Goal: Task Accomplishment & Management: Manage account settings

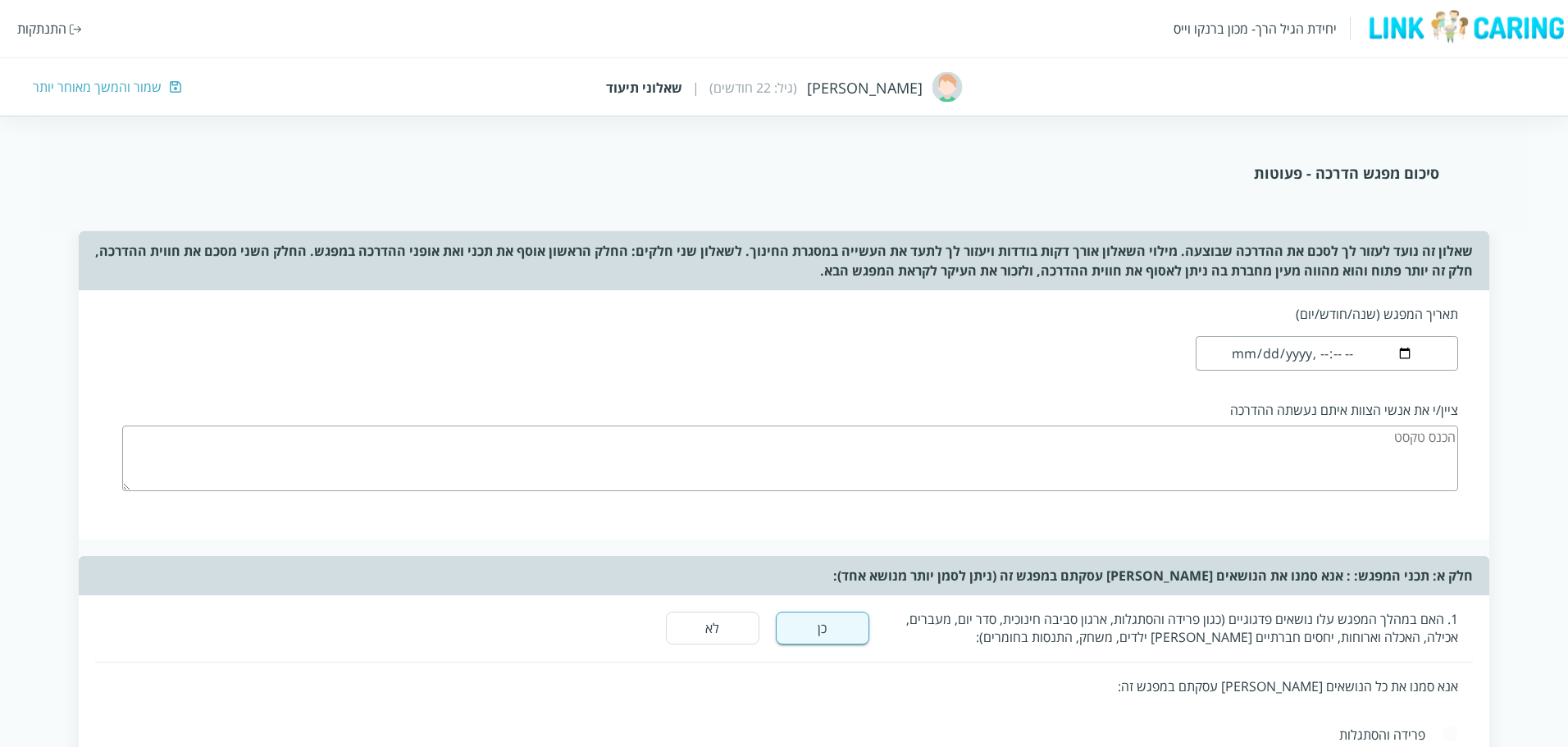
scroll to position [336, 0]
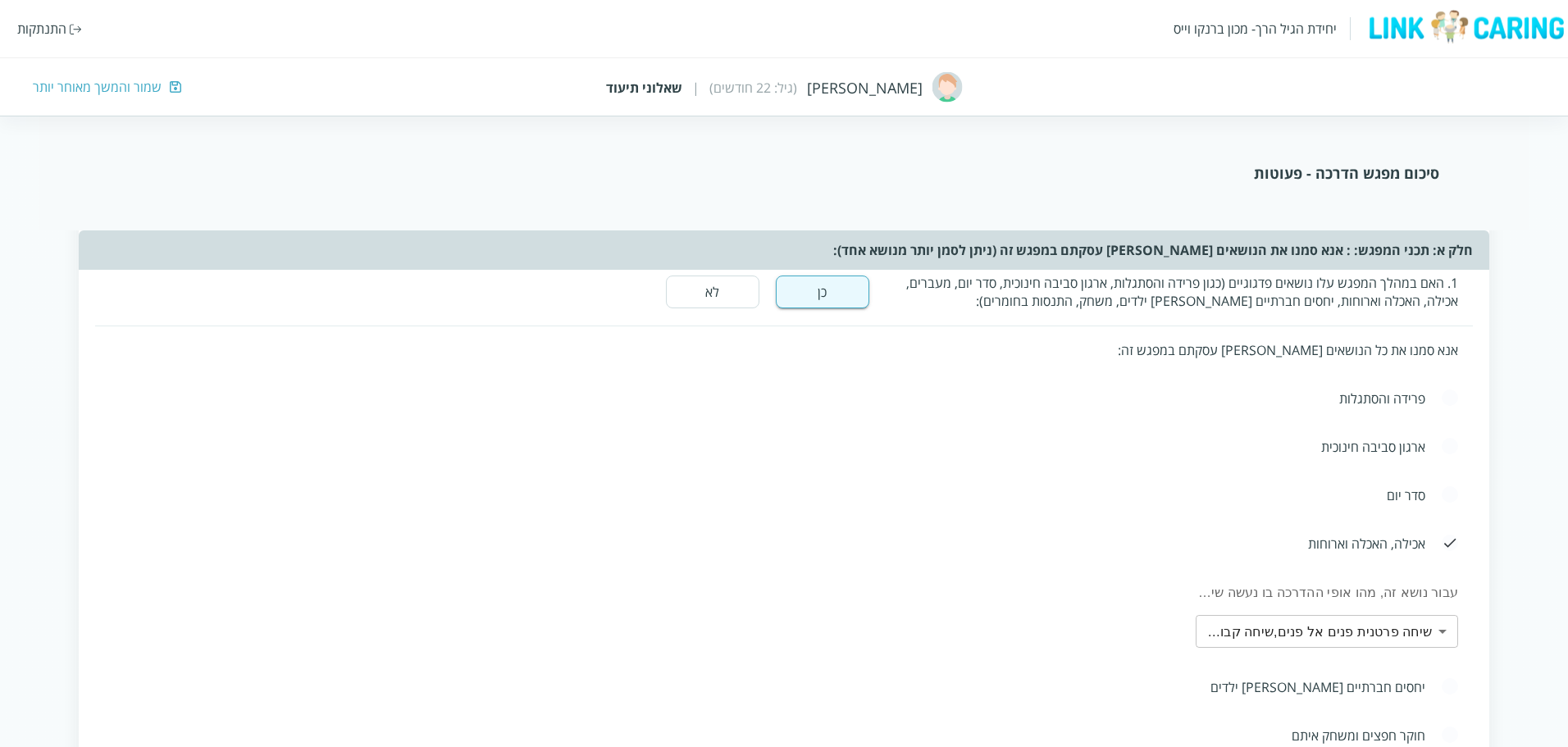
click at [633, 512] on div "סדר יום" at bounding box center [785, 495] width 1379 height 49
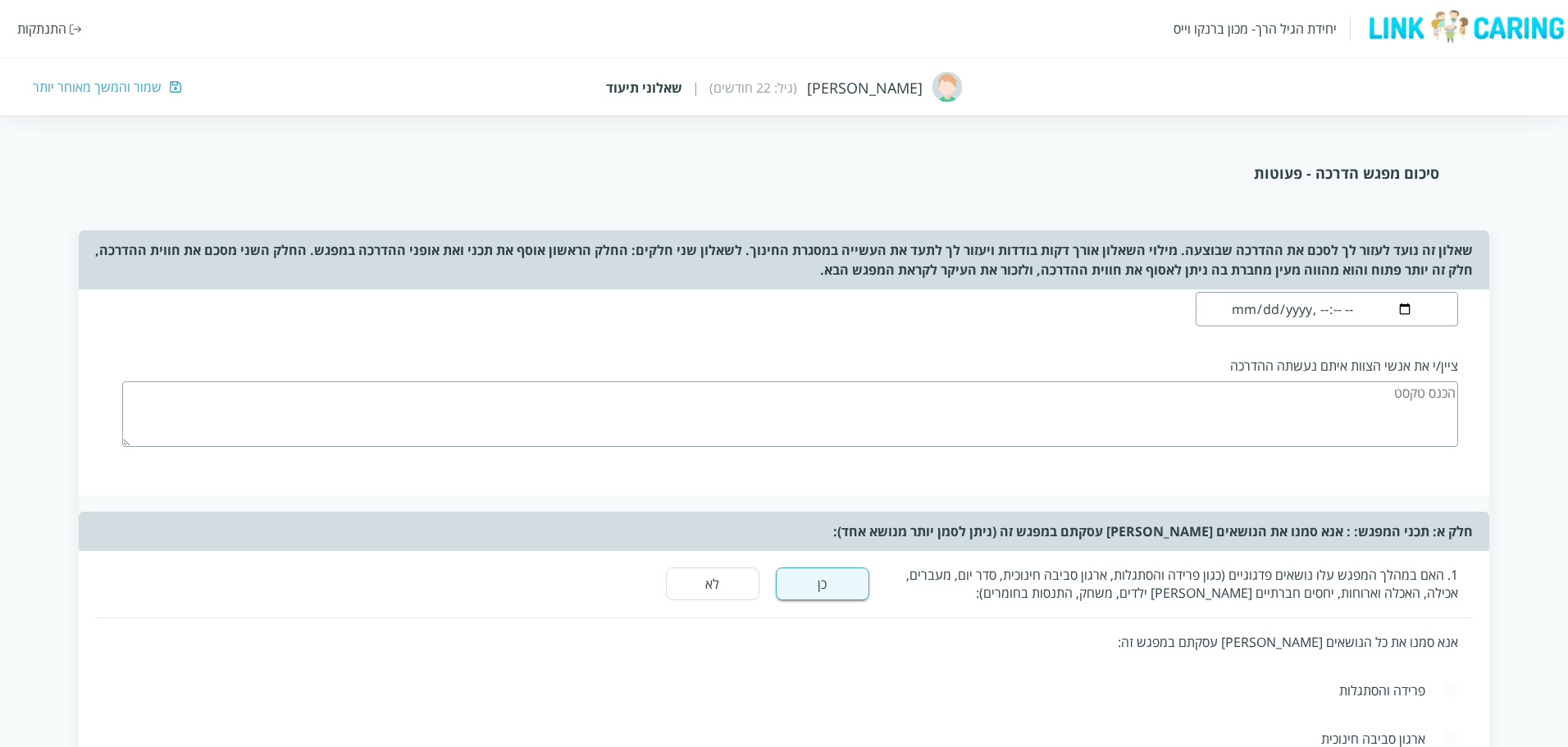
scroll to position [0, 0]
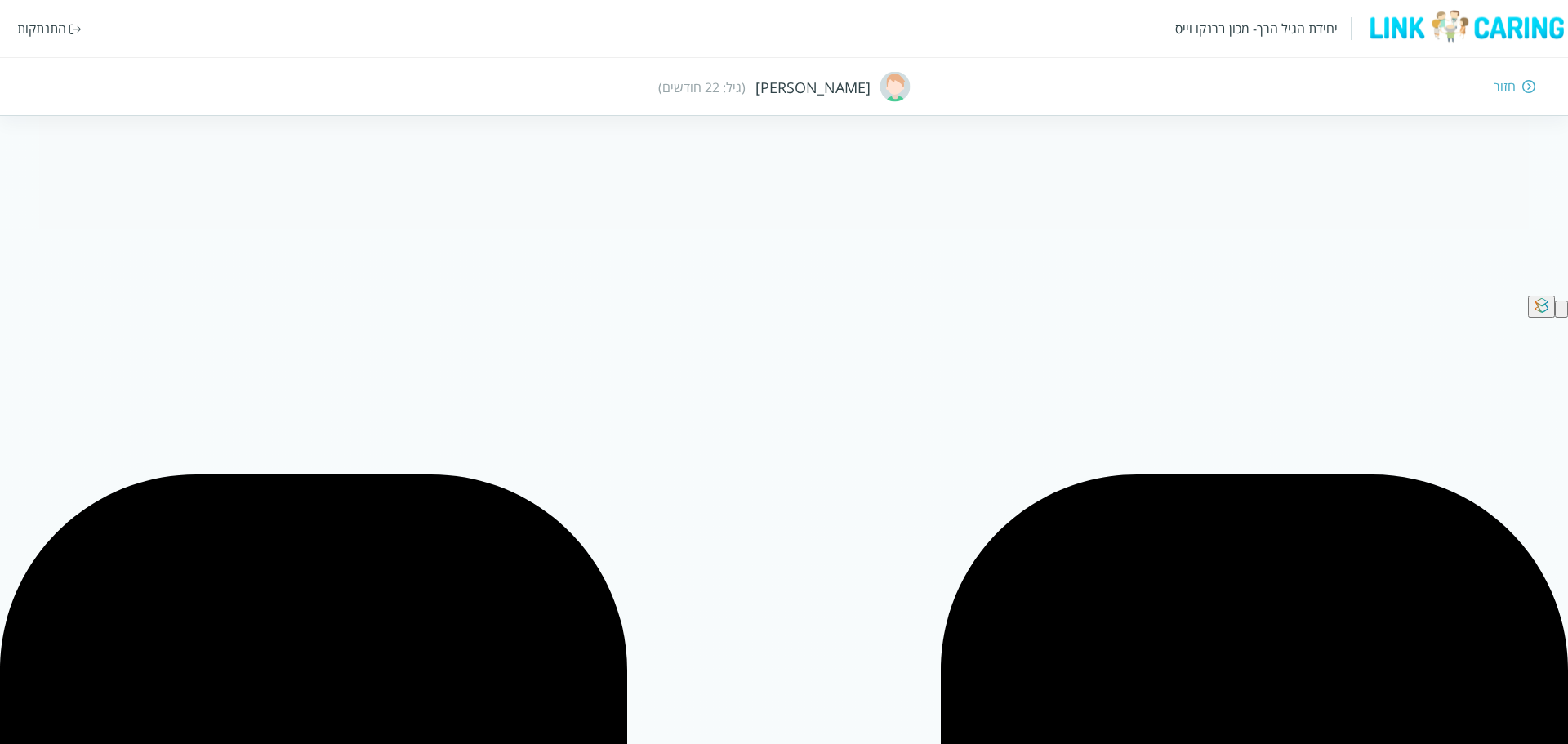
click at [1519, 84] on div "חזור" at bounding box center [1150, 86] width 772 height 18
click at [1525, 89] on img at bounding box center [1529, 87] width 13 height 15
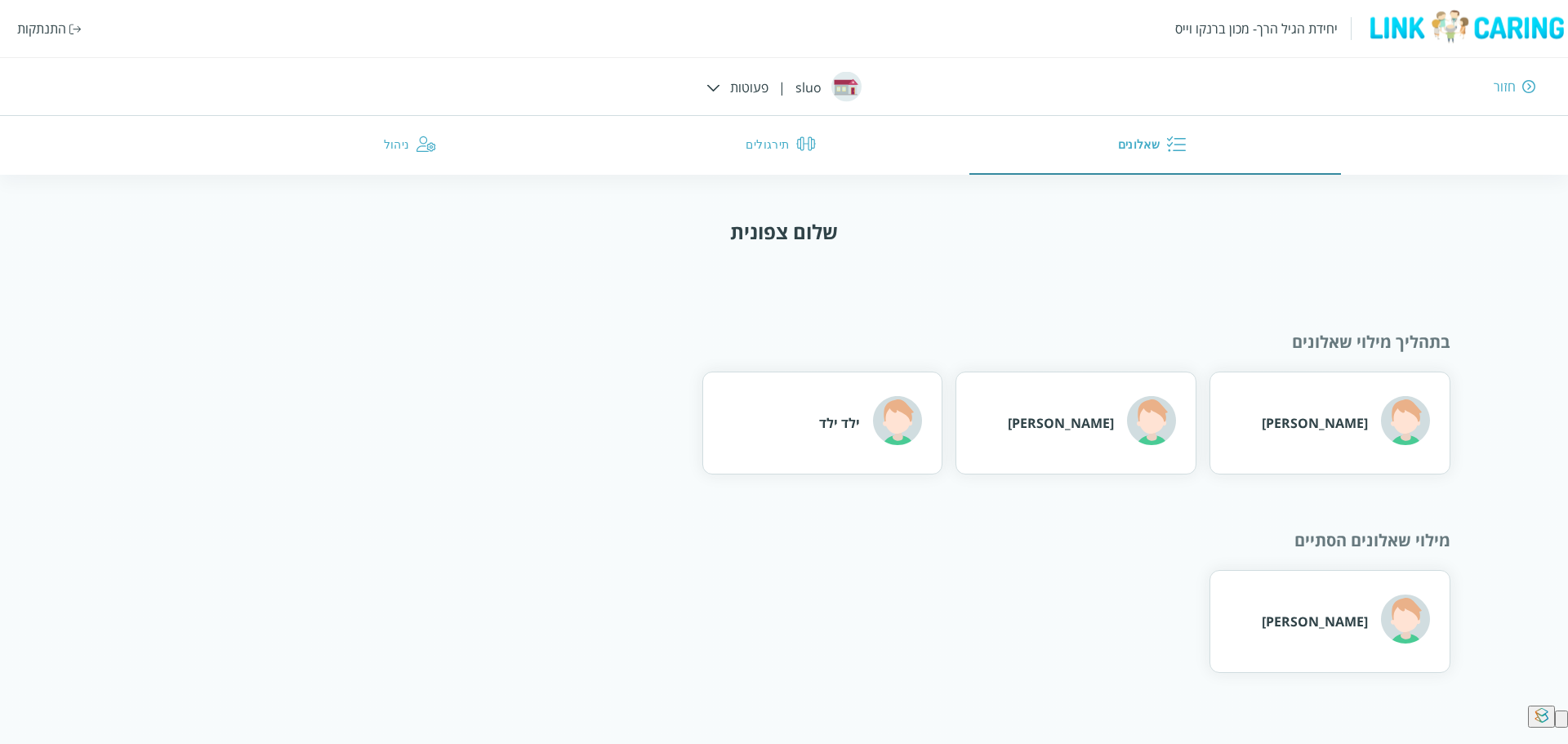
click at [403, 136] on button "ניהול" at bounding box center [411, 145] width 370 height 59
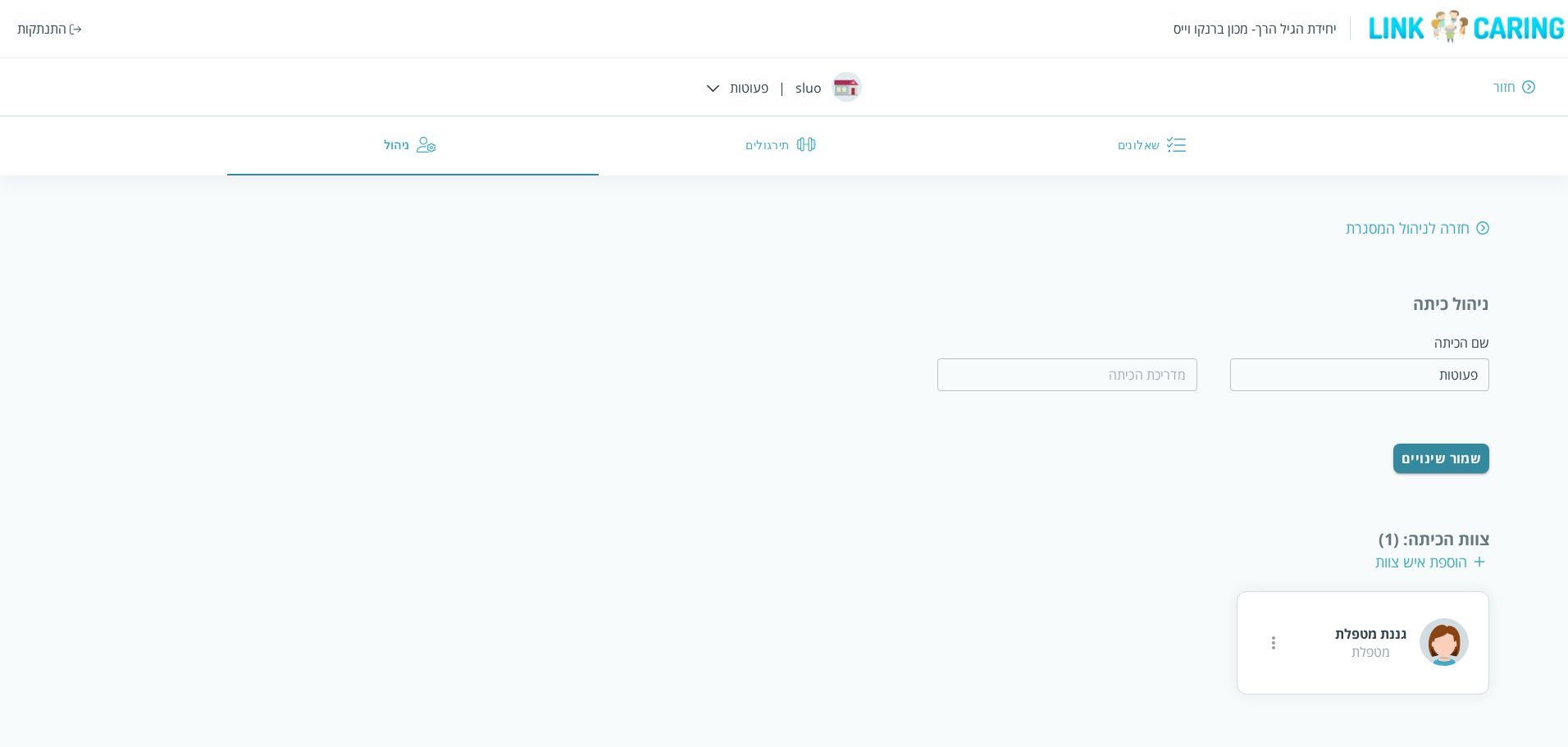
click at [1480, 225] on img at bounding box center [1483, 227] width 13 height 15
type input "sluo"
type input "kjh jkjh"
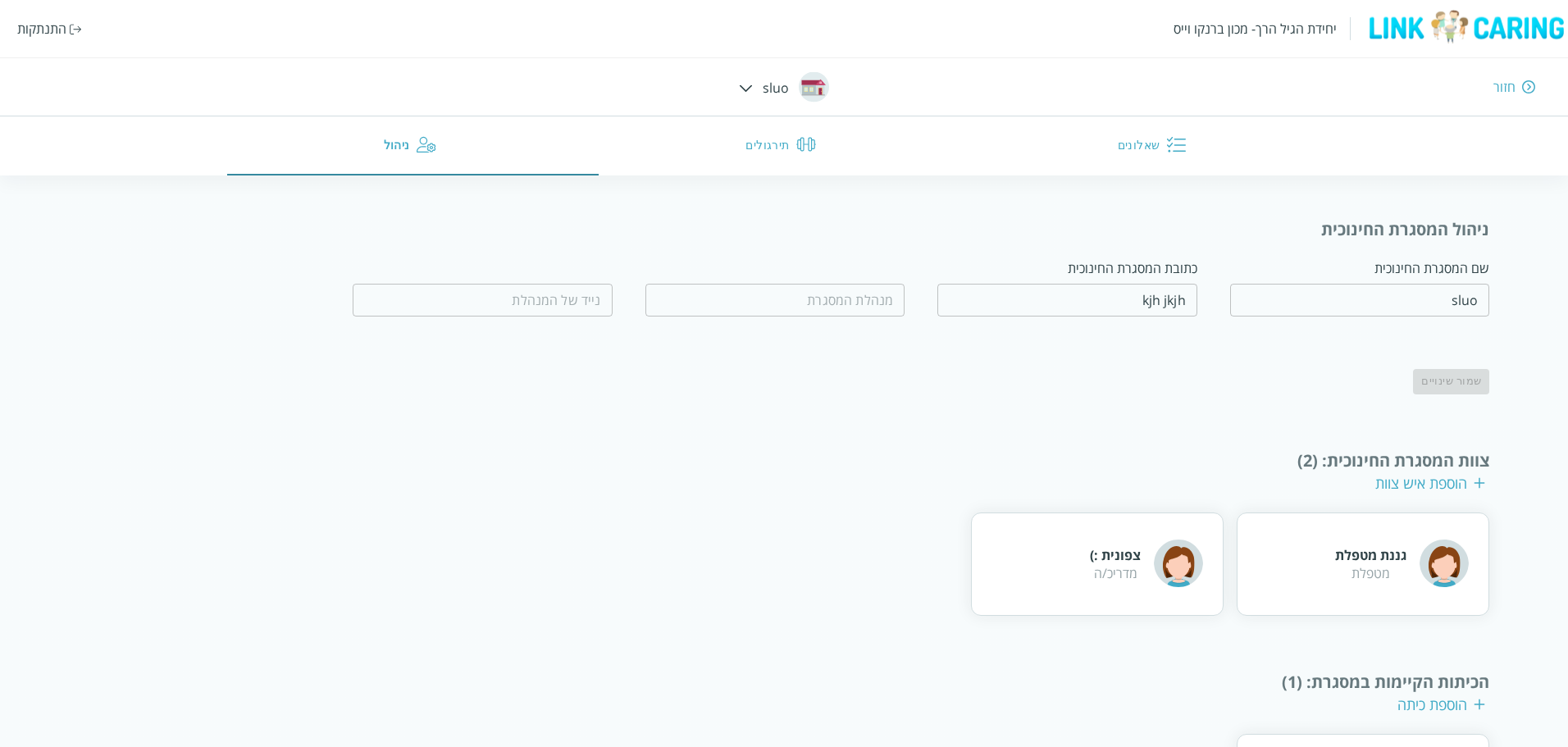
click at [1524, 89] on img at bounding box center [1529, 87] width 13 height 15
click at [1528, 85] on img at bounding box center [1529, 87] width 13 height 15
click at [1503, 87] on div "חזור" at bounding box center [1504, 86] width 22 height 18
click at [1528, 85] on img at bounding box center [1529, 87] width 13 height 15
click at [1190, 148] on button "שאלונים" at bounding box center [1155, 145] width 372 height 59
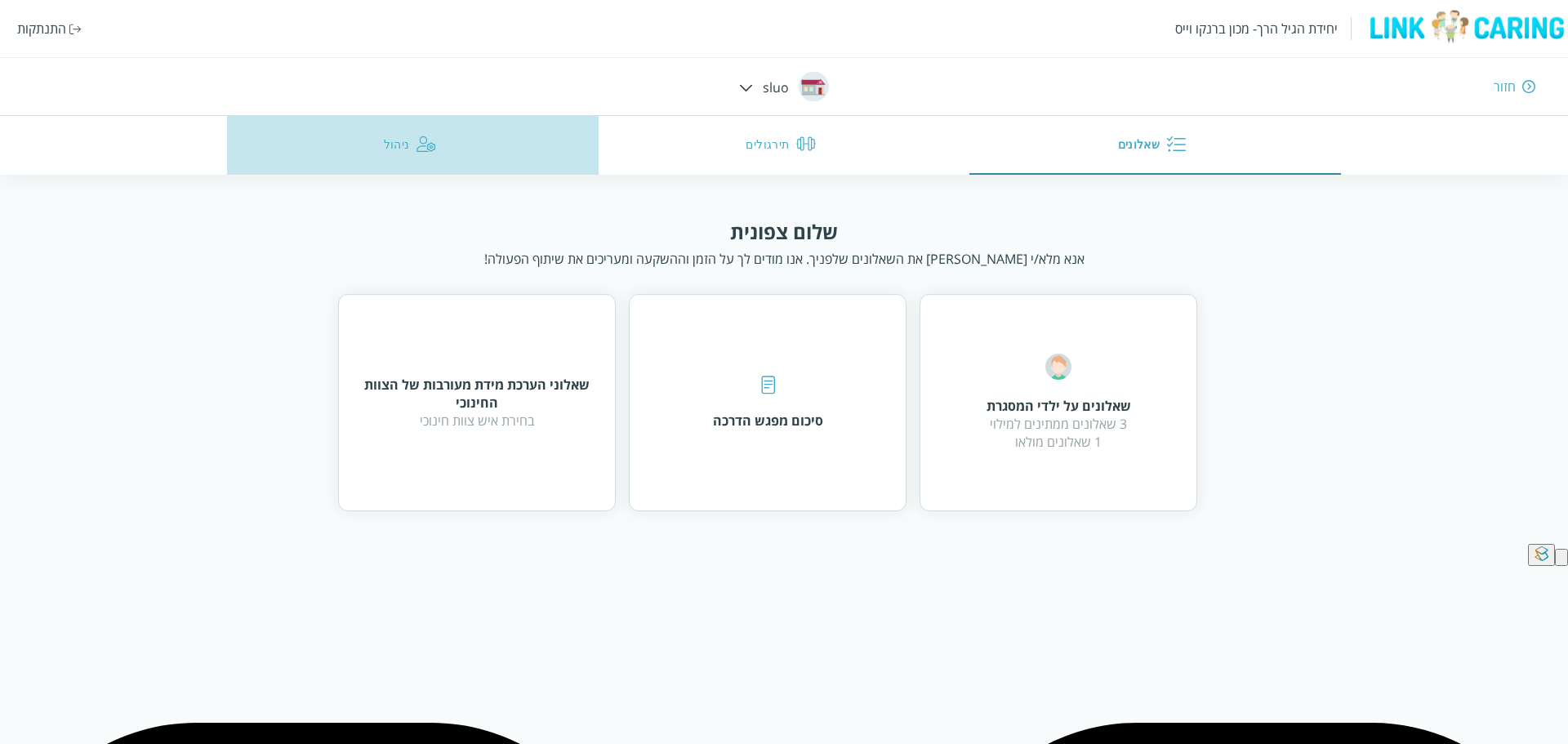
click at [408, 134] on button "ניהול" at bounding box center [411, 145] width 370 height 59
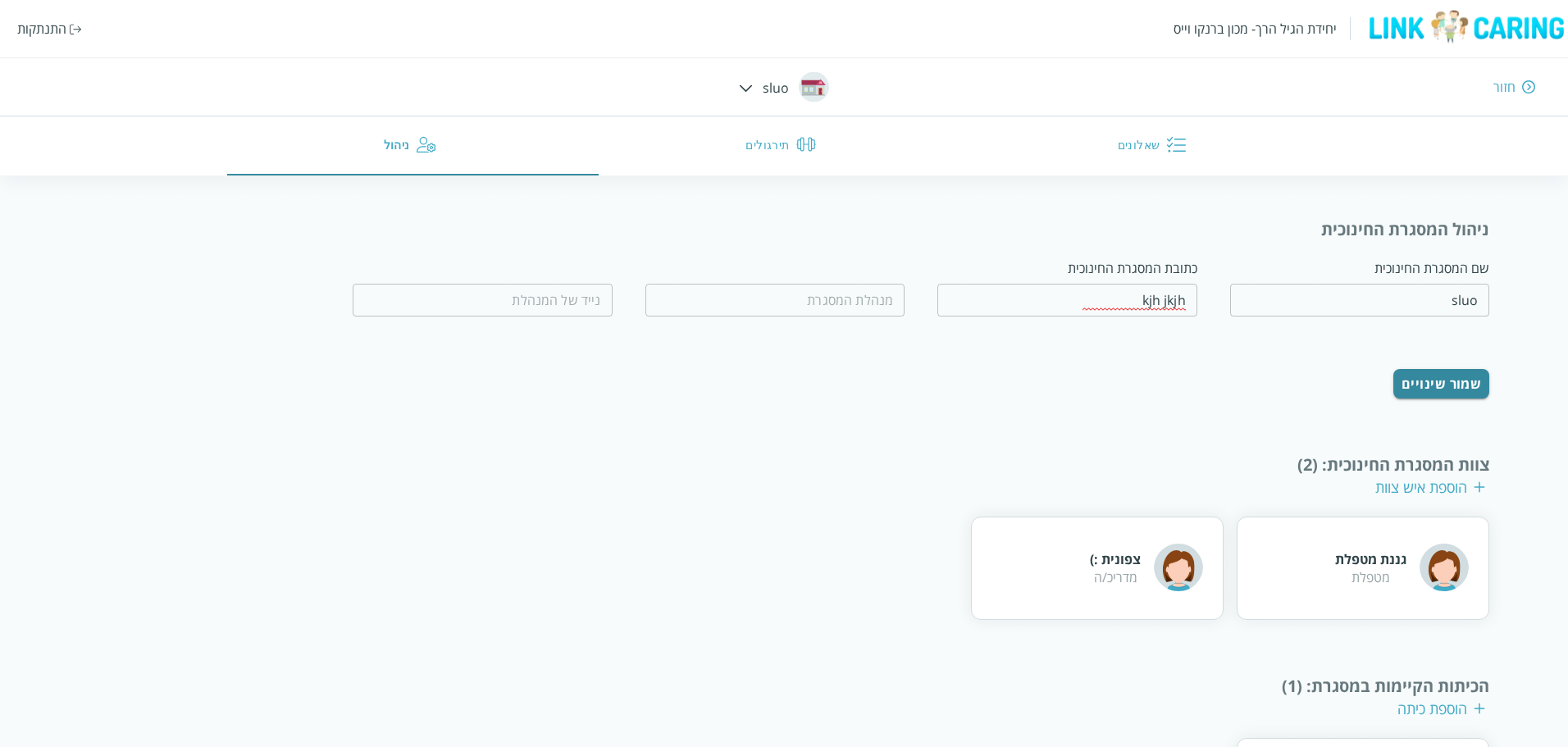
click at [1515, 89] on div "חזור" at bounding box center [1504, 86] width 22 height 18
click at [42, 29] on div "התנתקות" at bounding box center [41, 28] width 50 height 18
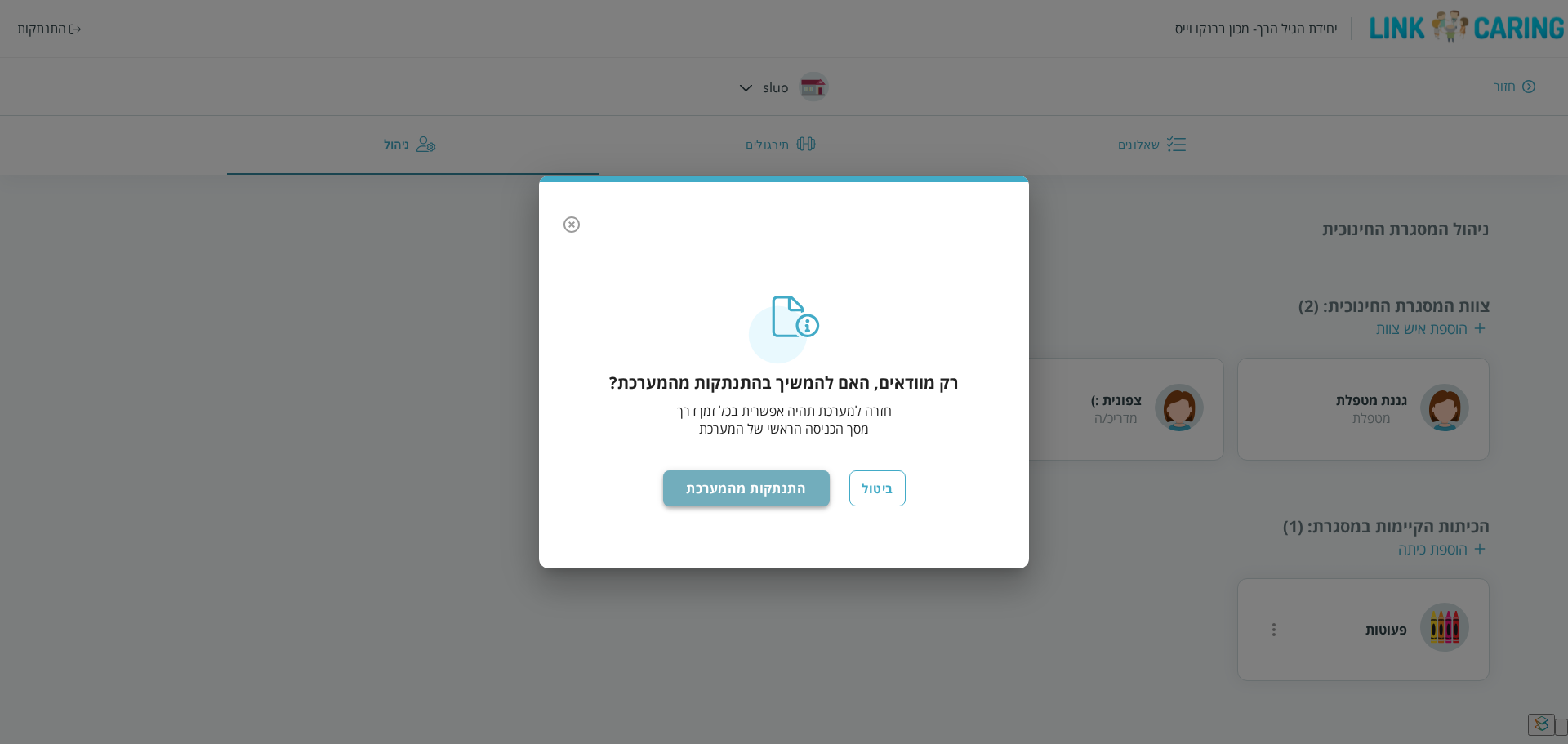
click at [760, 490] on button "התנתקות מהמערכת" at bounding box center [746, 488] width 167 height 36
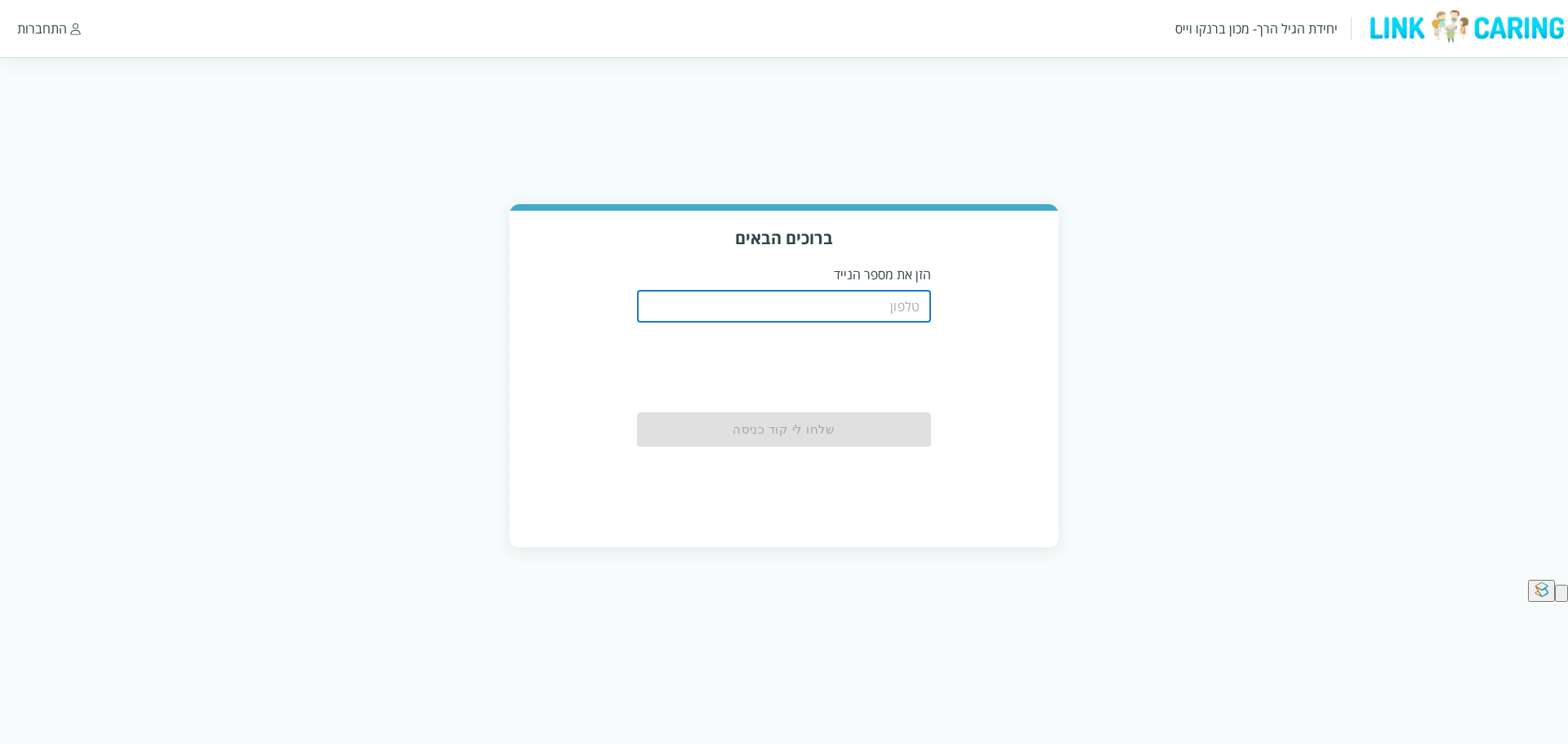
type input "0544499999"
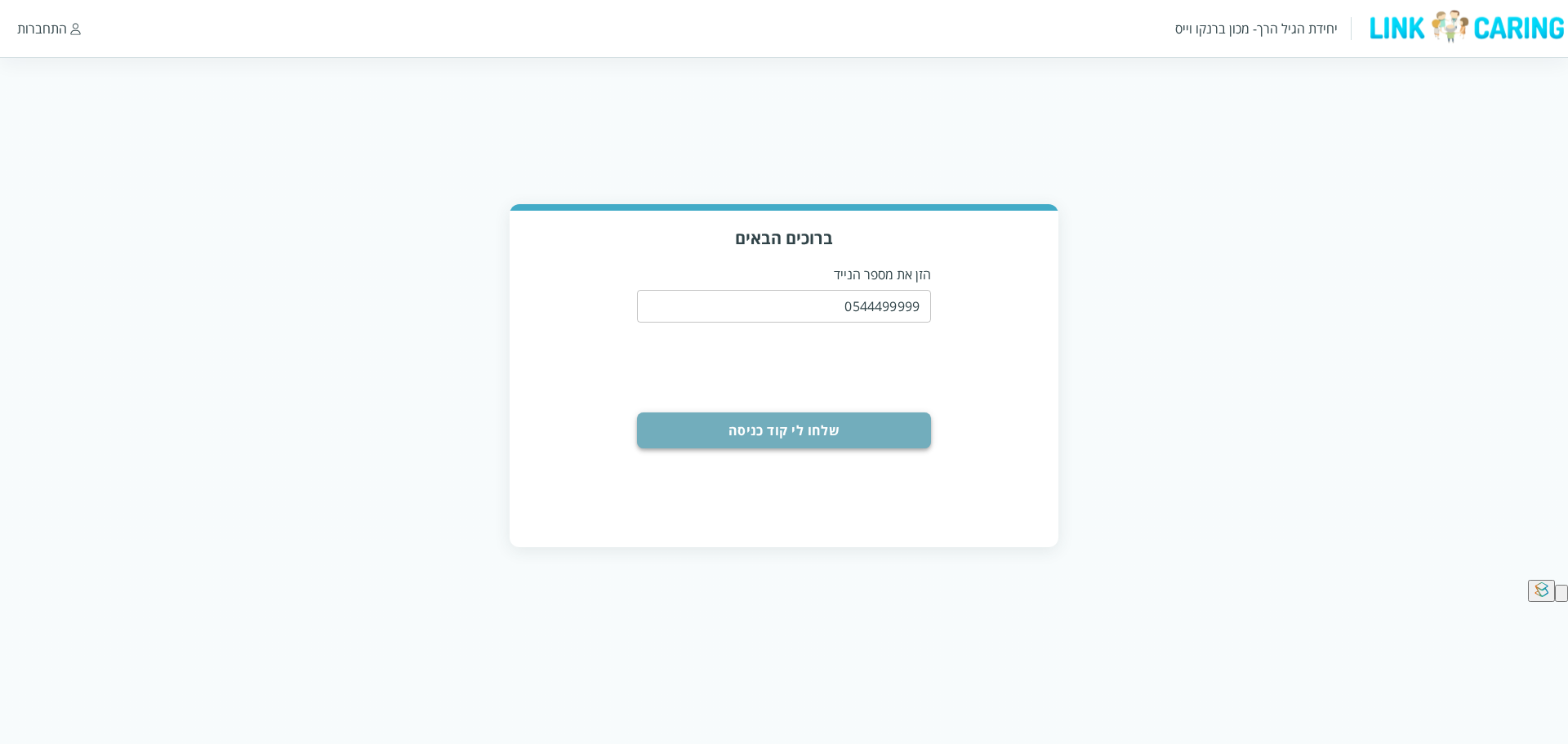
click at [782, 433] on button "שלחו לי קוד כניסה" at bounding box center [784, 430] width 294 height 36
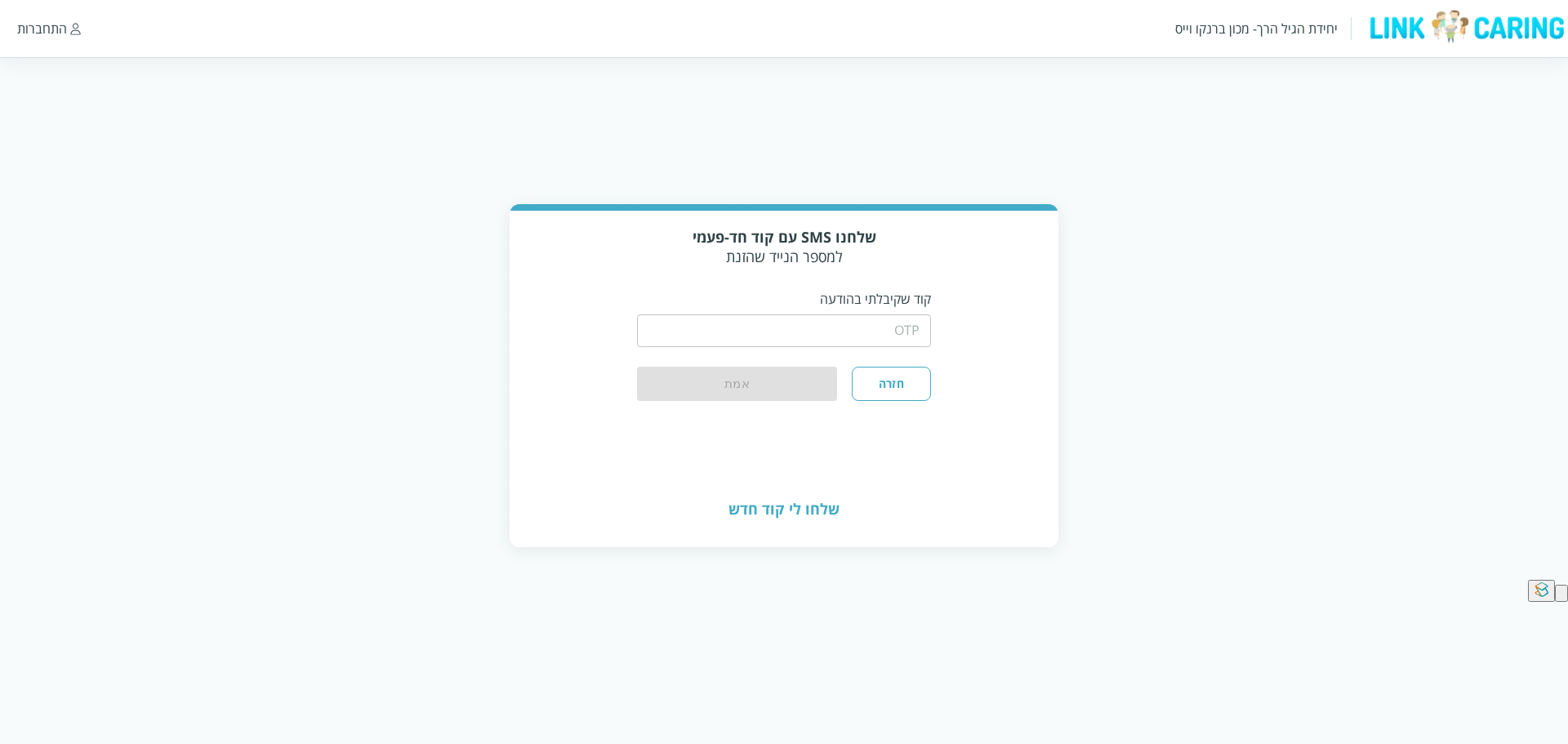
click at [844, 321] on input "string" at bounding box center [784, 330] width 294 height 33
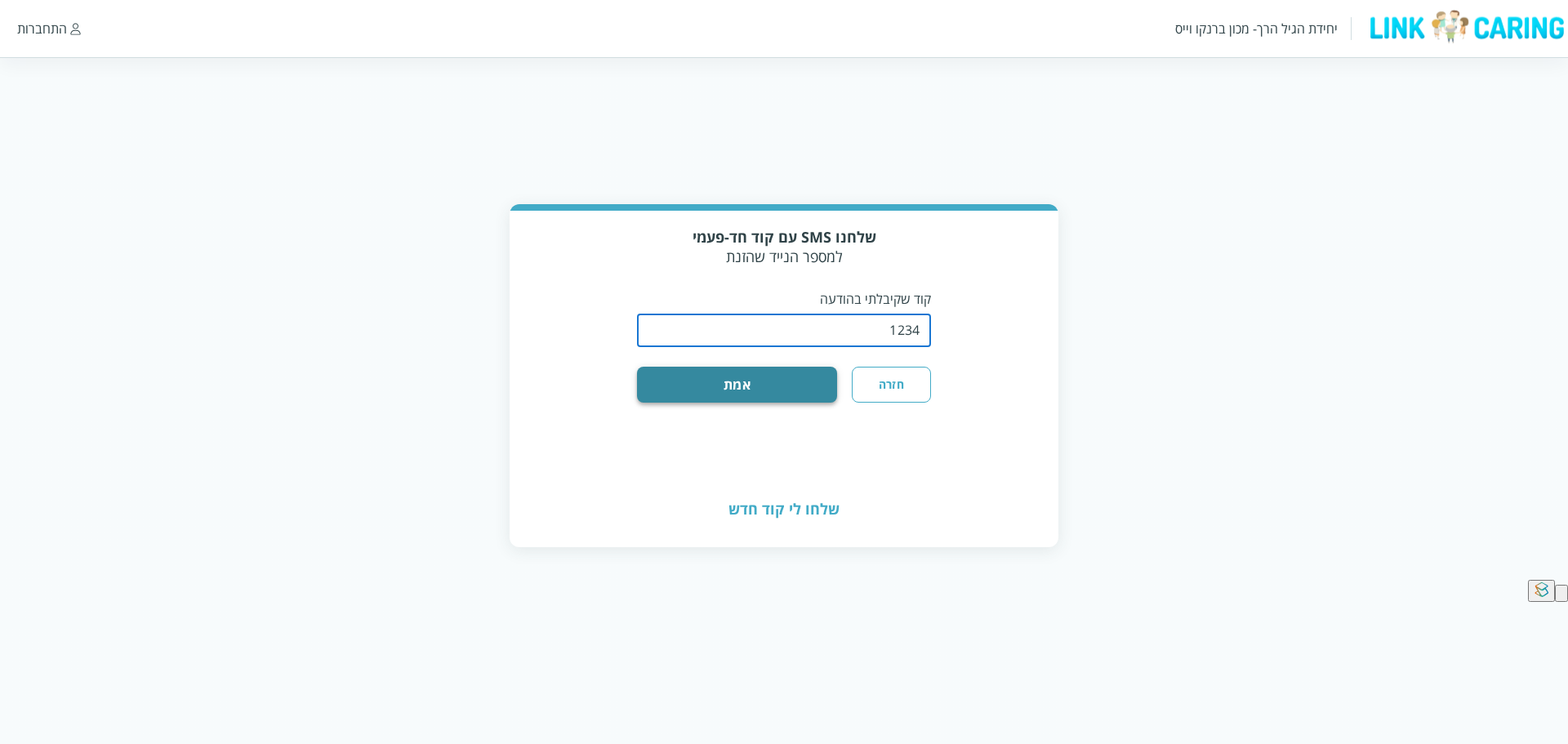
type input "1234"
click at [743, 383] on button "אמת" at bounding box center [737, 384] width 200 height 36
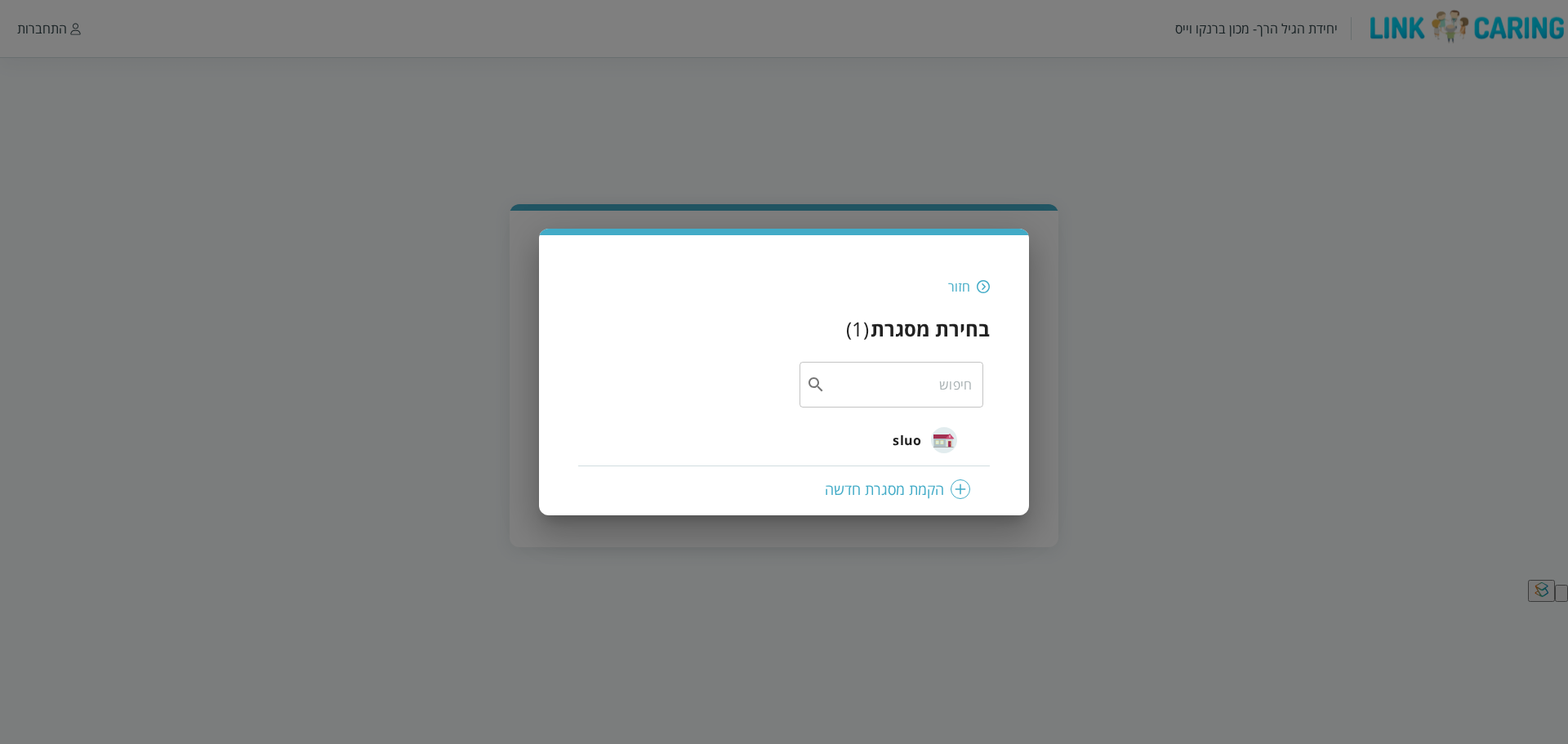
click at [960, 493] on img at bounding box center [960, 489] width 20 height 20
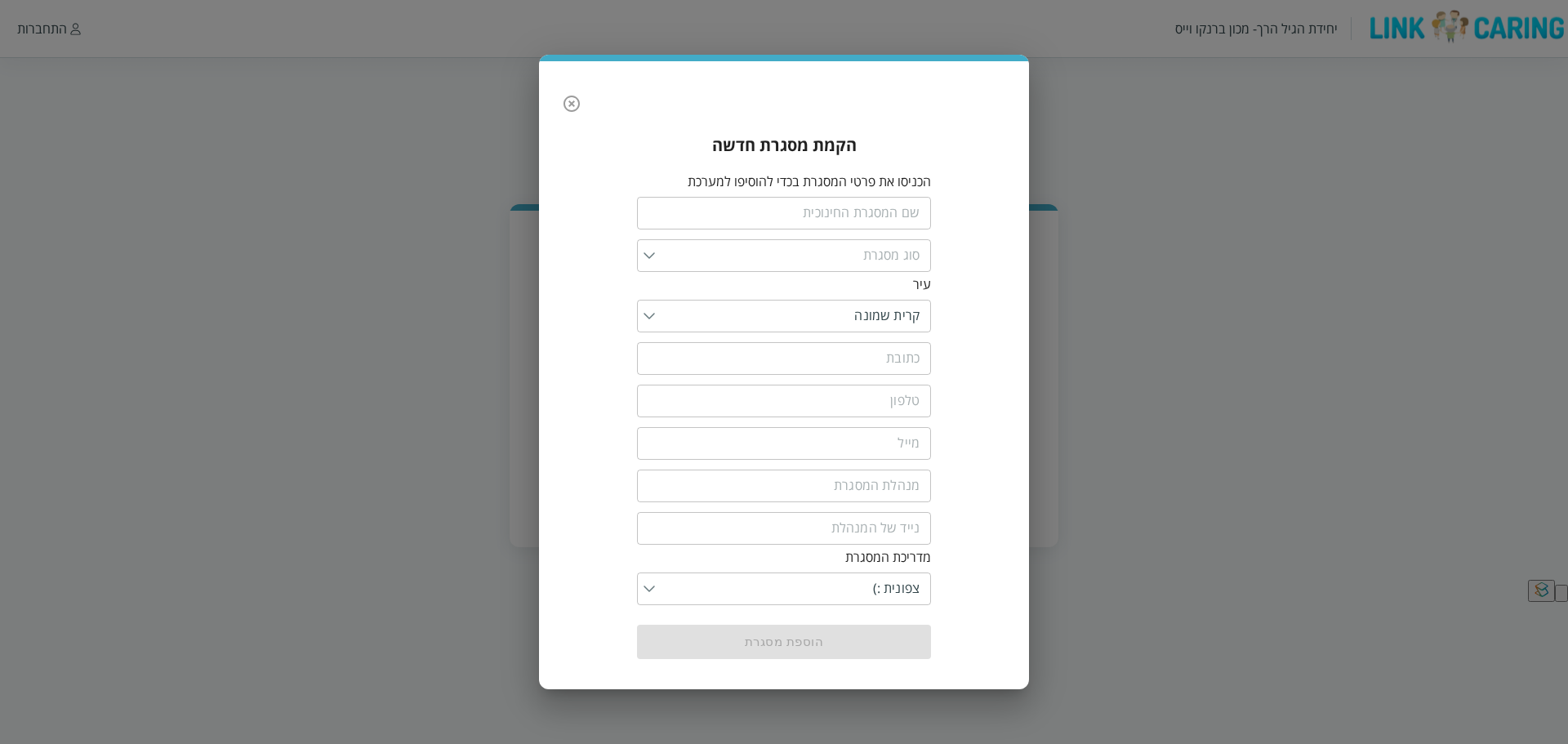
click at [645, 318] on img at bounding box center [649, 315] width 11 height 7
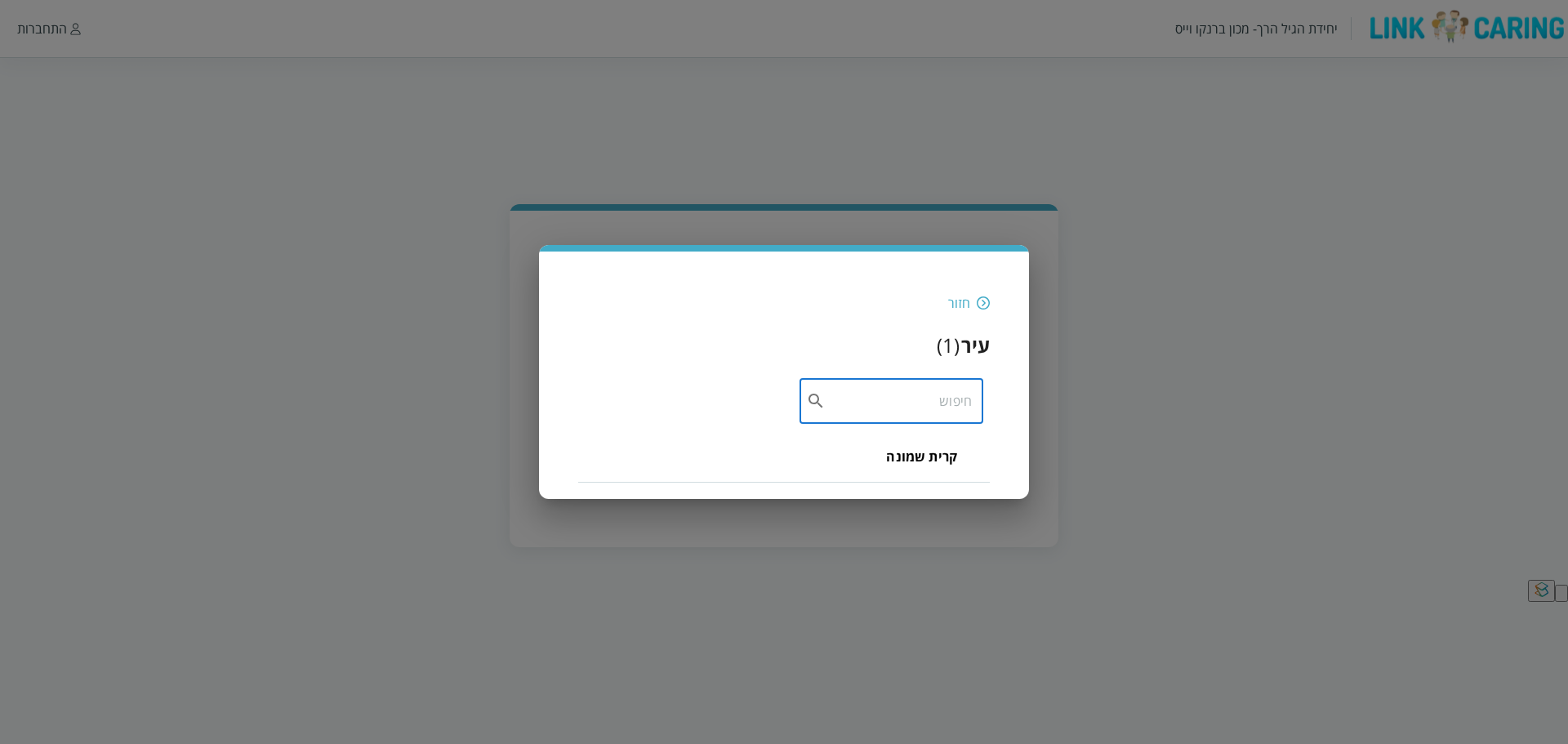
click at [840, 398] on input "text" at bounding box center [898, 400] width 146 height 46
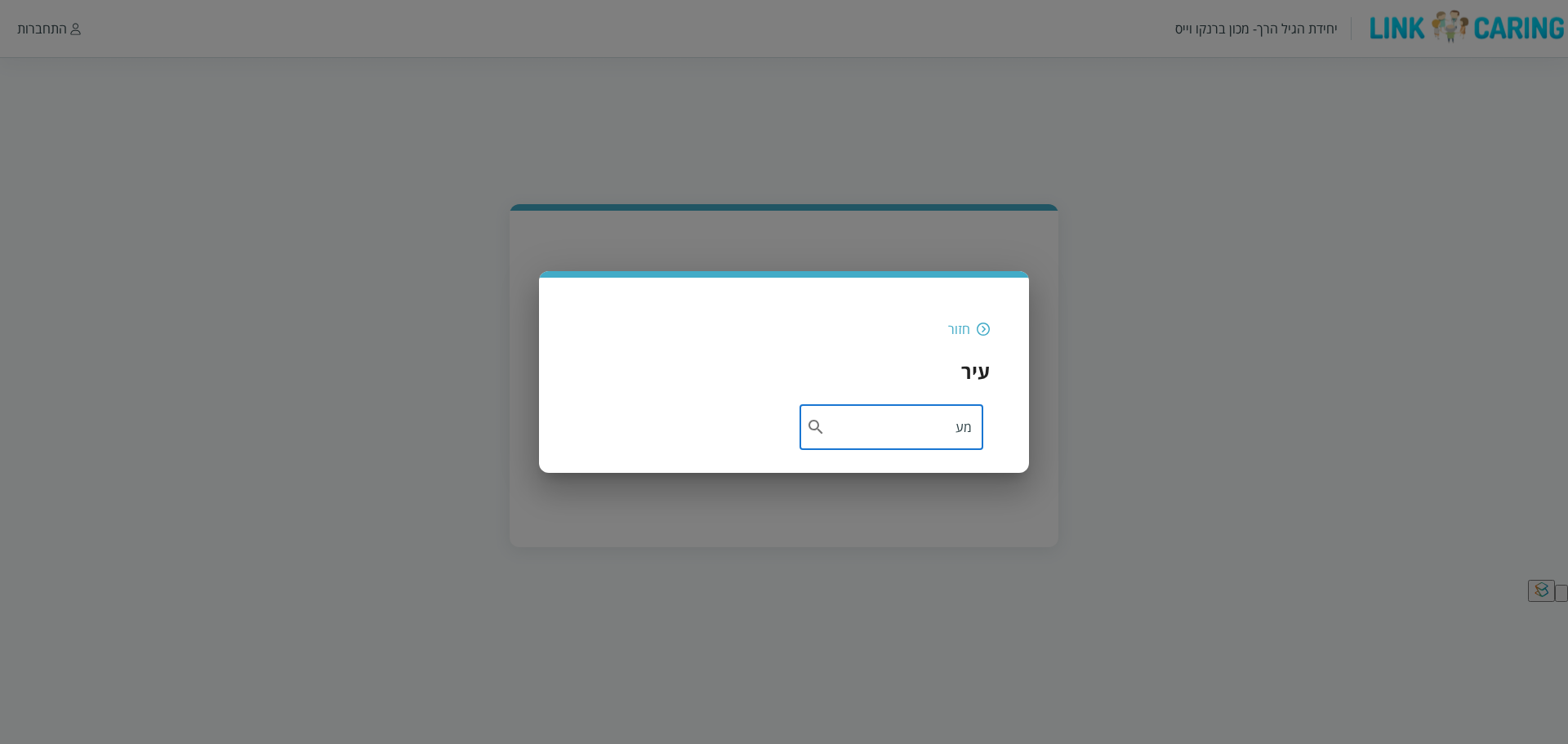
type input "מ"
click at [981, 329] on img at bounding box center [983, 329] width 13 height 15
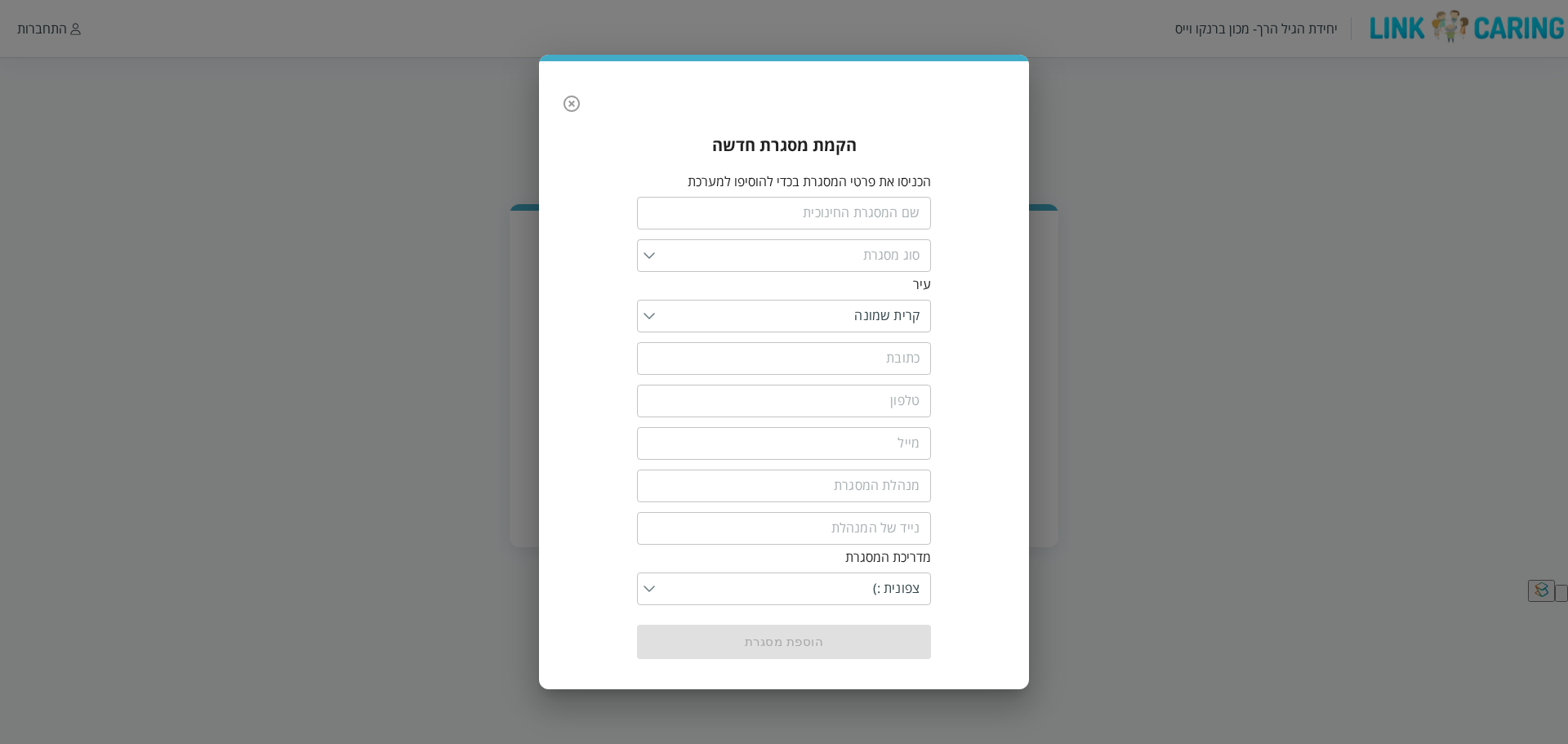
click at [645, 315] on img at bounding box center [649, 315] width 11 height 7
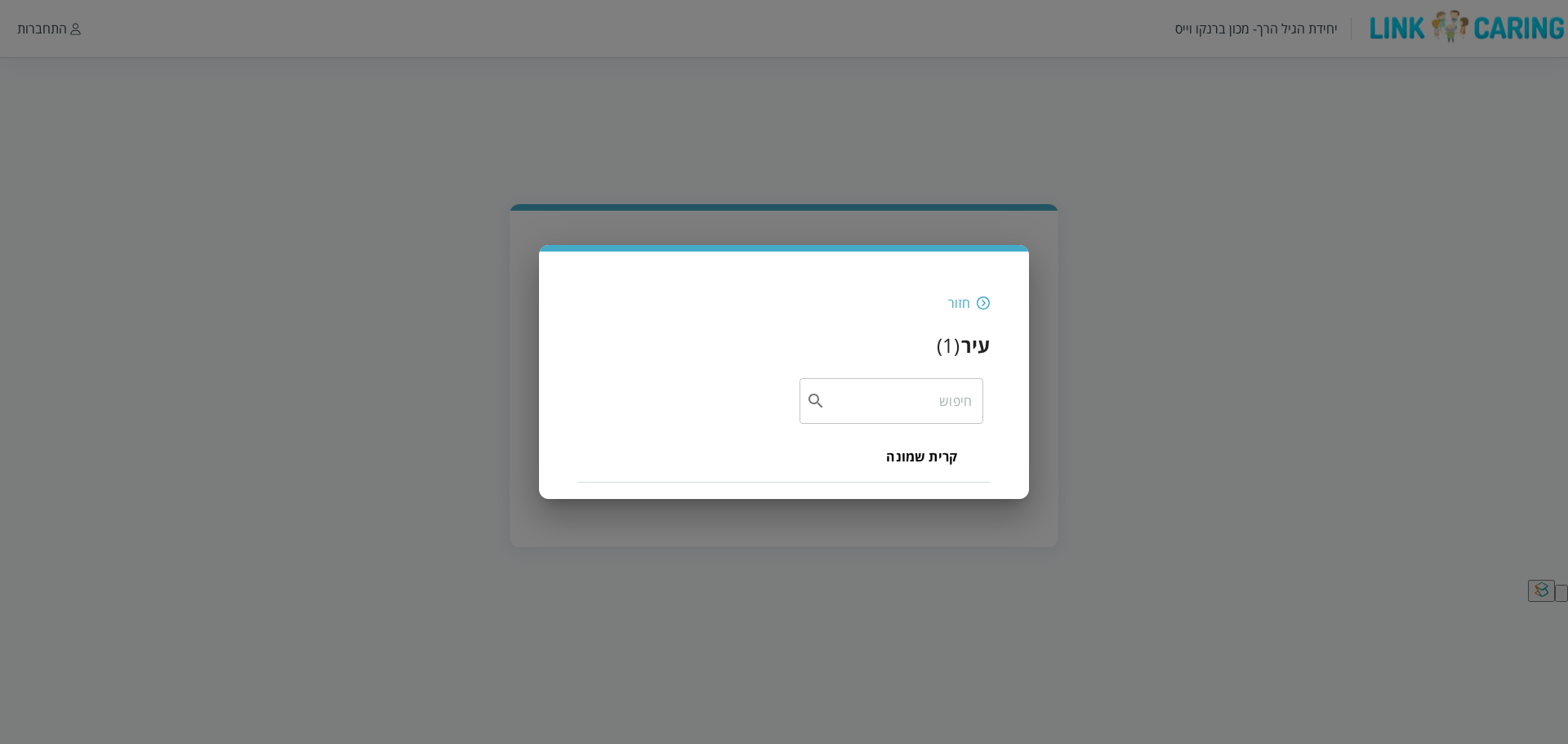
click at [980, 305] on img at bounding box center [983, 303] width 13 height 15
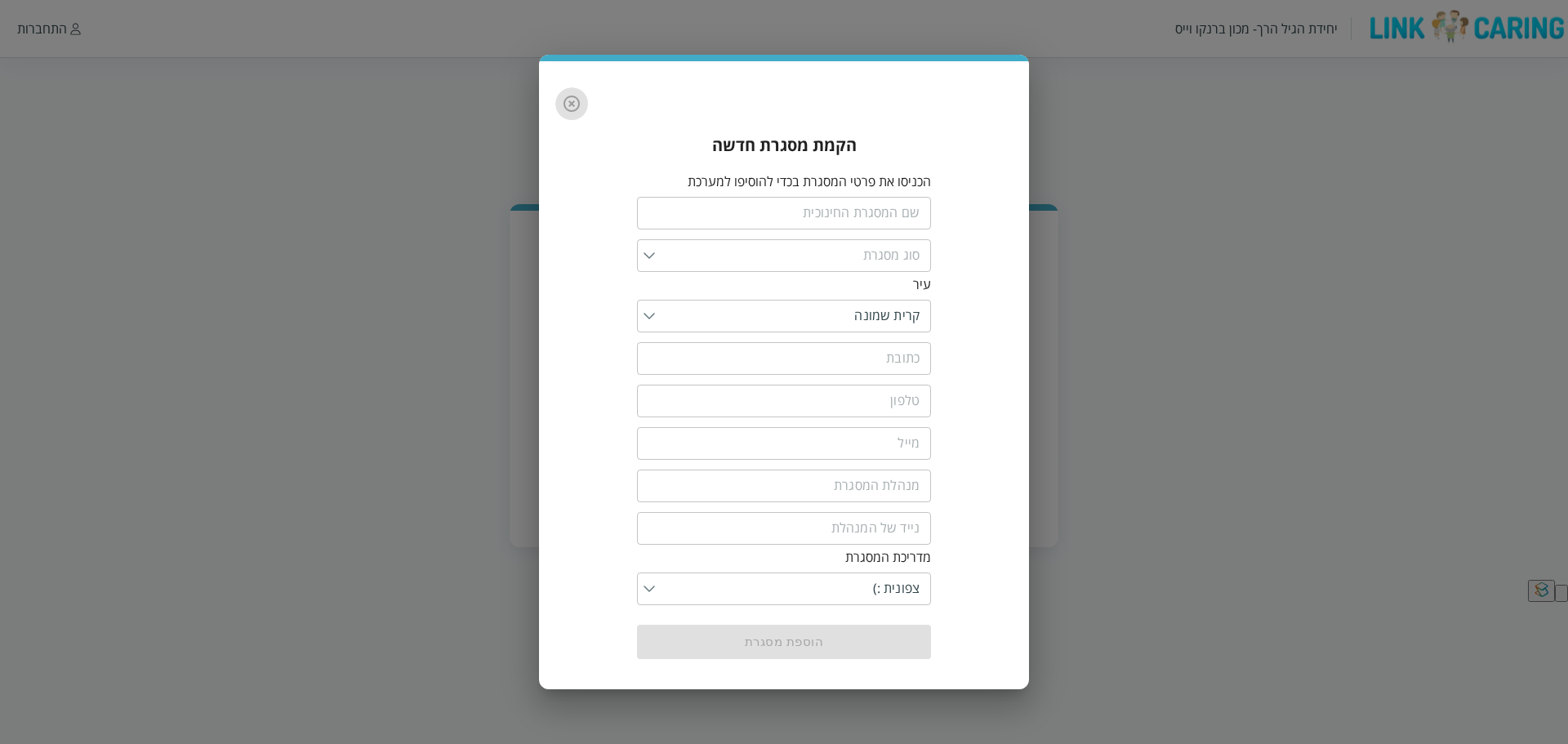
click at [573, 106] on icon "button" at bounding box center [571, 103] width 20 height 20
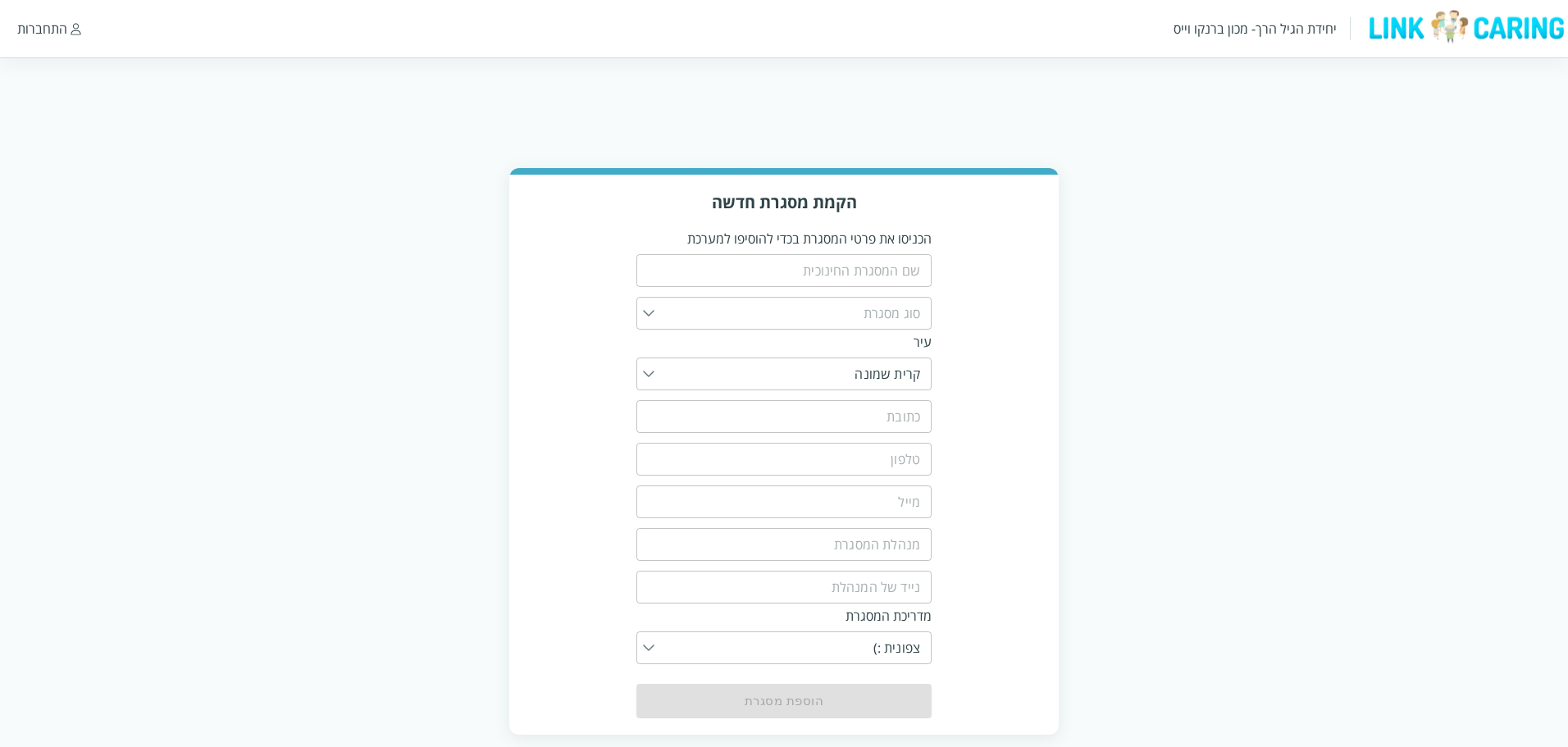
scroll to position [57, 0]
